Goal: Transaction & Acquisition: Purchase product/service

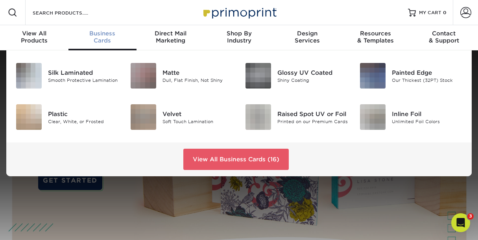
click at [105, 44] on div "Business Cards" at bounding box center [102, 37] width 68 height 14
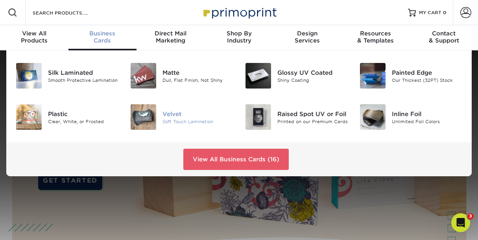
click at [168, 118] on div "Velvet" at bounding box center [197, 113] width 70 height 9
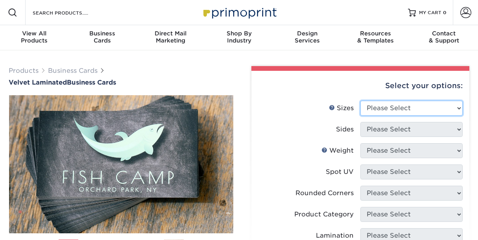
click at [408, 116] on select "Please Select 1.5" x 3.5" - Mini 1.75" x 3.5" - Mini 2" x 2" - Square 2" x 3" -…" at bounding box center [411, 108] width 102 height 15
select select "2.00x3.50"
click at [361, 116] on select "Please Select 1.5" x 3.5" - Mini 1.75" x 3.5" - Mini 2" x 2" - Square 2" x 3" -…" at bounding box center [411, 108] width 102 height 15
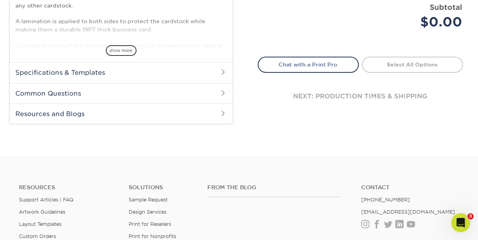
scroll to position [157, 0]
